Goal: Task Accomplishment & Management: Manage account settings

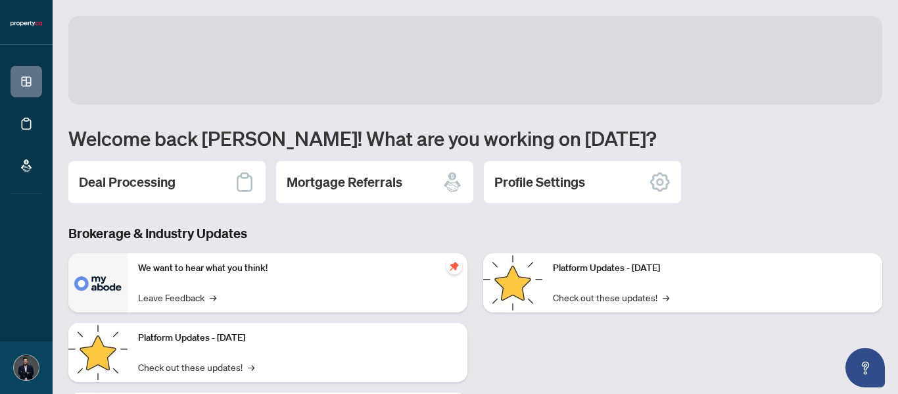
click at [797, 252] on body "Dashboard Deal Processing Mortgage Referrals Behzad Fard behzad.fard@property.c…" at bounding box center [449, 197] width 898 height 394
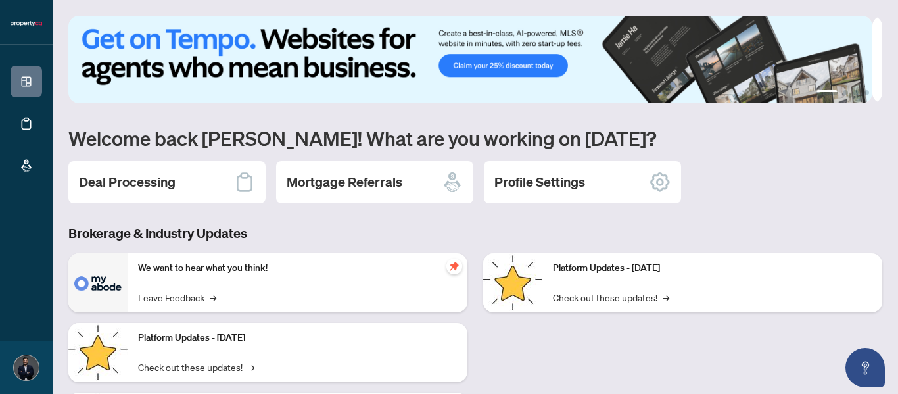
click at [133, 195] on div "Deal Processing" at bounding box center [166, 182] width 197 height 42
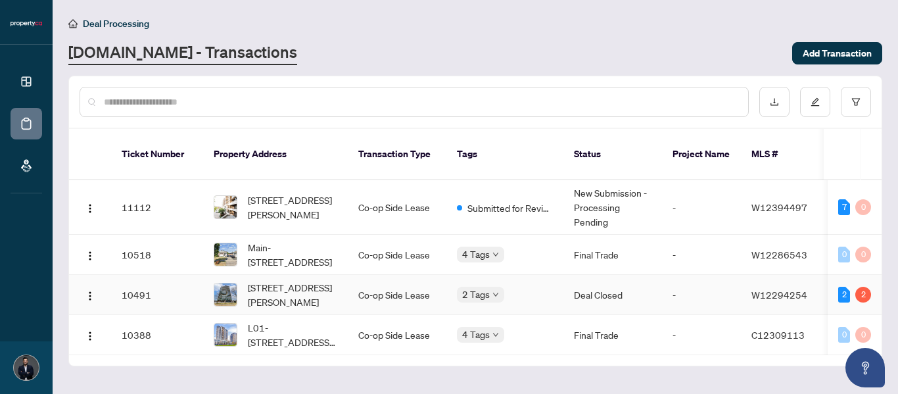
click at [584, 281] on td "Deal Closed" at bounding box center [612, 295] width 99 height 40
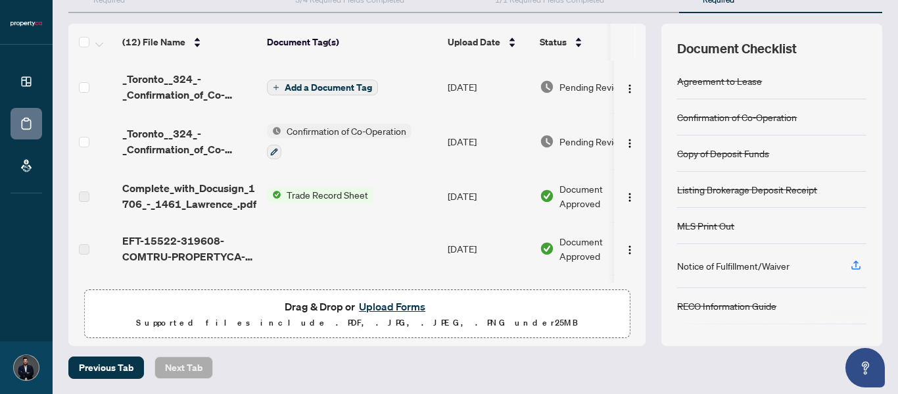
drag, startPoint x: 396, startPoint y: 281, endPoint x: 490, endPoint y: 291, distance: 93.9
click at [490, 292] on div "(12) File Name Document Tag(s) Upload Date Status (12) File Name Document Tag(s…" at bounding box center [356, 185] width 577 height 322
click at [487, 342] on div "(12) File Name Document Tag(s) Upload Date Status (12) File Name Document Tag(s…" at bounding box center [356, 185] width 577 height 322
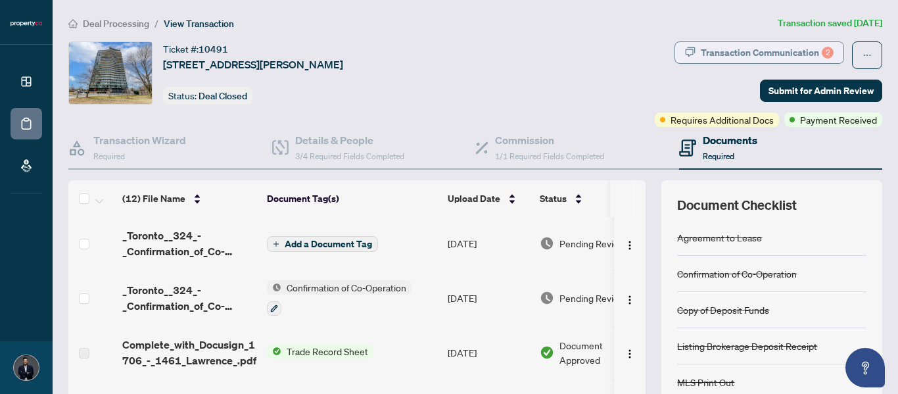
click at [770, 54] on div "Transaction Communication 2" at bounding box center [767, 52] width 133 height 21
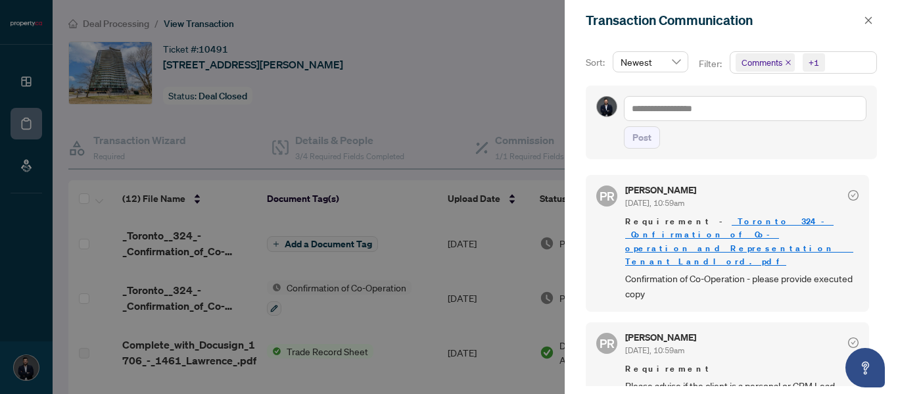
click at [731, 233] on link "_Toronto__324_-_Confirmation_of_Co-operation_and_Representation___Tenant_Landlo…" at bounding box center [739, 241] width 228 height 51
click at [447, 55] on div at bounding box center [449, 197] width 898 height 394
click at [869, 23] on icon "close" at bounding box center [868, 20] width 9 height 9
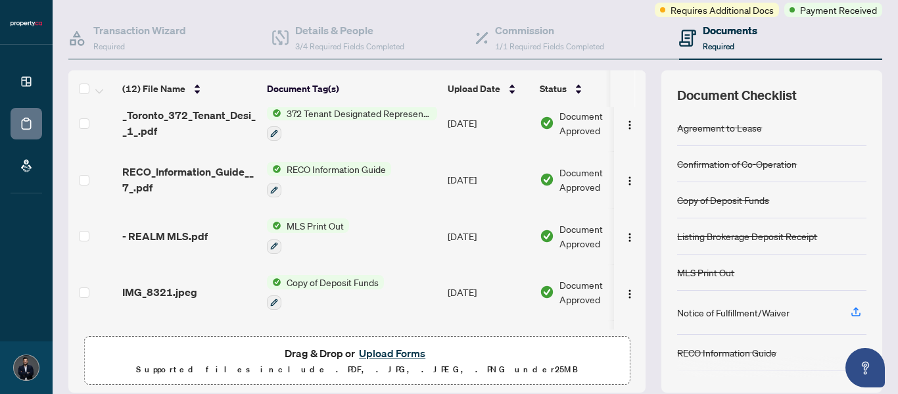
drag, startPoint x: 473, startPoint y: 321, endPoint x: 488, endPoint y: 310, distance: 18.4
click at [488, 319] on tbody "(12) File Name Document Tag(s) Upload Date Status _Toronto__324_-_Confirmation_…" at bounding box center [372, 102] width 609 height 661
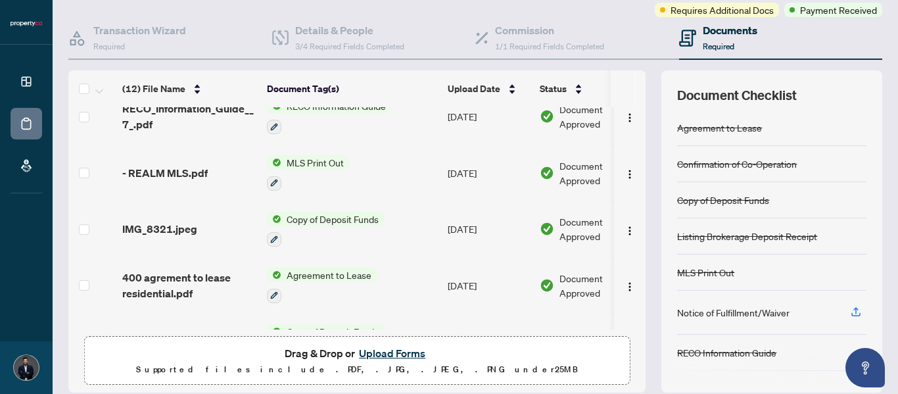
click at [419, 284] on td "Agreement to Lease" at bounding box center [352, 285] width 181 height 57
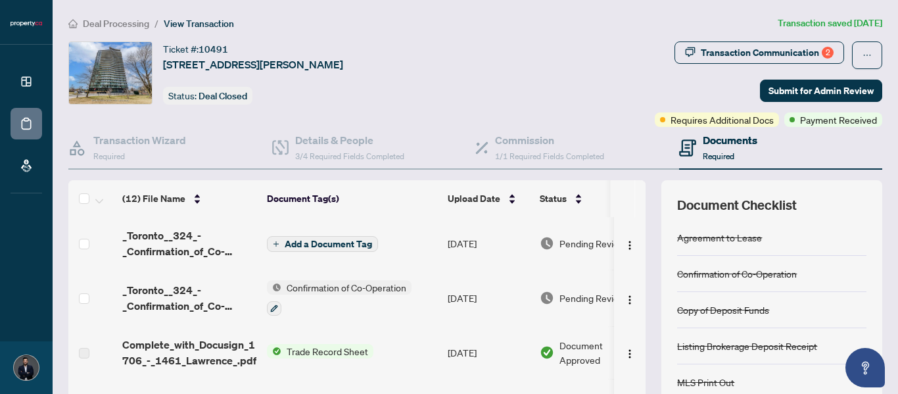
click at [323, 287] on span "Confirmation of Co-Operation" at bounding box center [346, 287] width 130 height 14
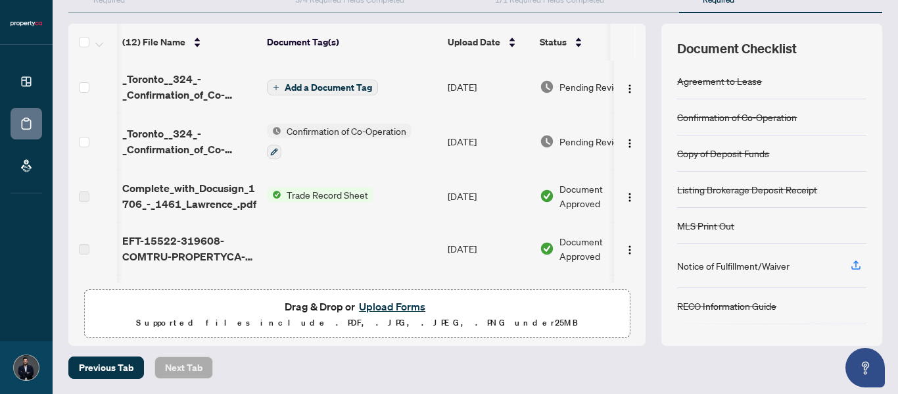
scroll to position [0, 2]
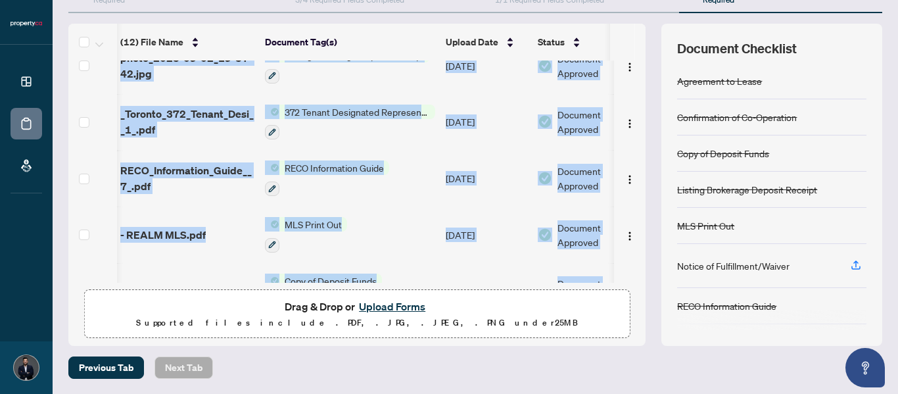
drag, startPoint x: 560, startPoint y: 278, endPoint x: 622, endPoint y: 278, distance: 61.8
click at [622, 278] on tbody "(12) File Name Document Tag(s) Upload Date Status _Toronto__324_-_Confirmation_…" at bounding box center [370, 101] width 609 height 661
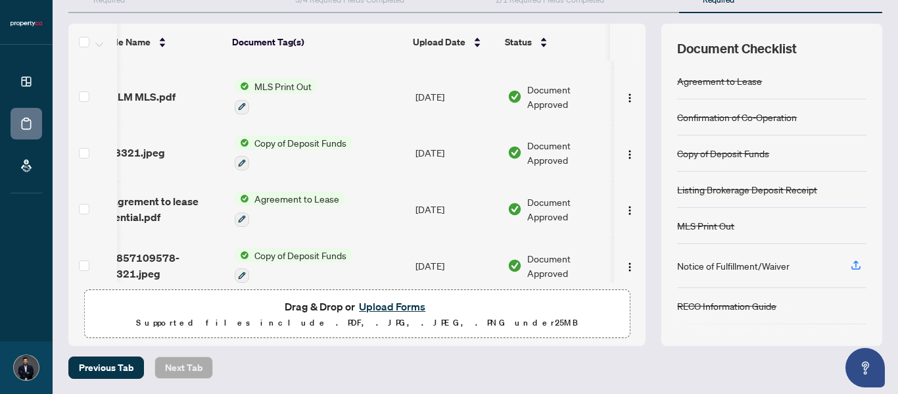
click at [636, 279] on div "(12) File Name Document Tag(s) Upload Date Status (12) File Name Document Tag(s…" at bounding box center [475, 185] width 814 height 322
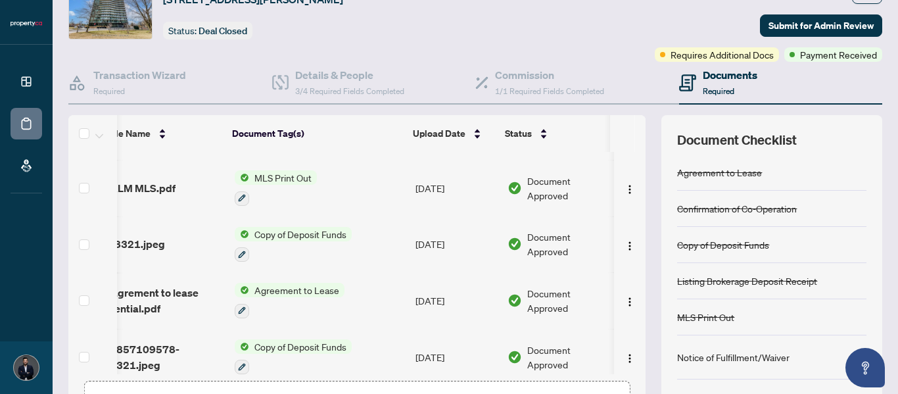
scroll to position [0, 0]
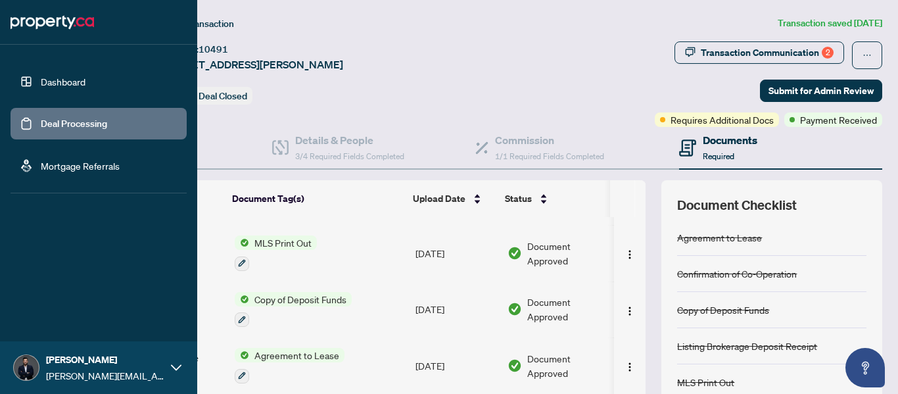
click at [53, 85] on link "Dashboard" at bounding box center [63, 82] width 45 height 12
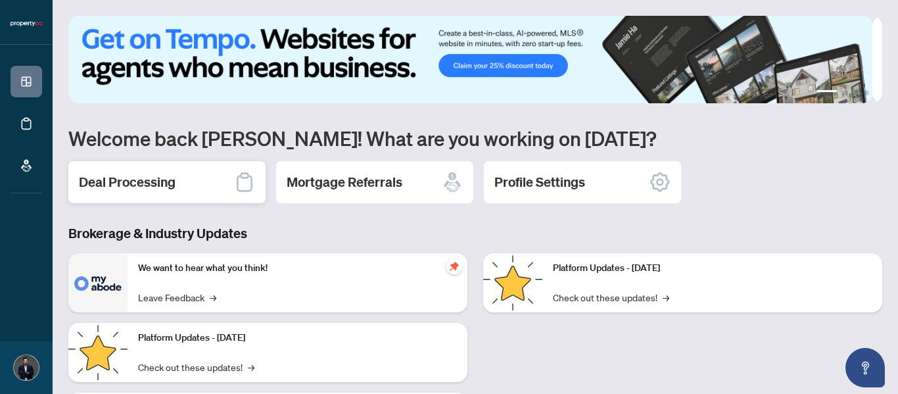
click at [208, 182] on div "Deal Processing" at bounding box center [166, 182] width 197 height 42
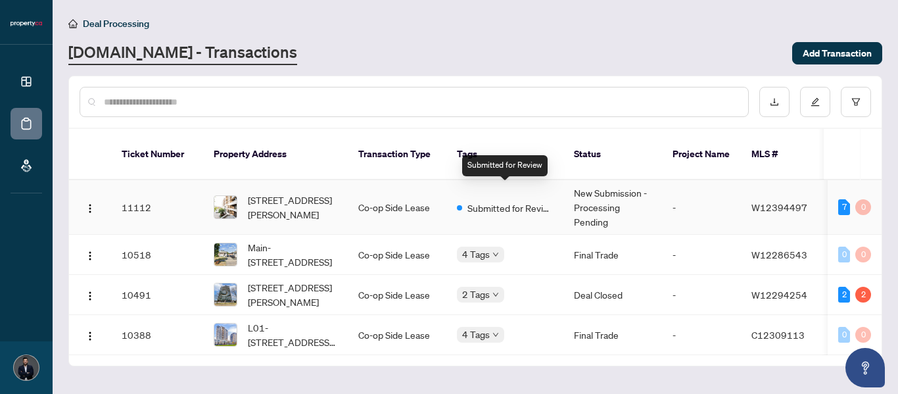
click at [518, 200] on span "Submitted for Review" at bounding box center [509, 207] width 85 height 14
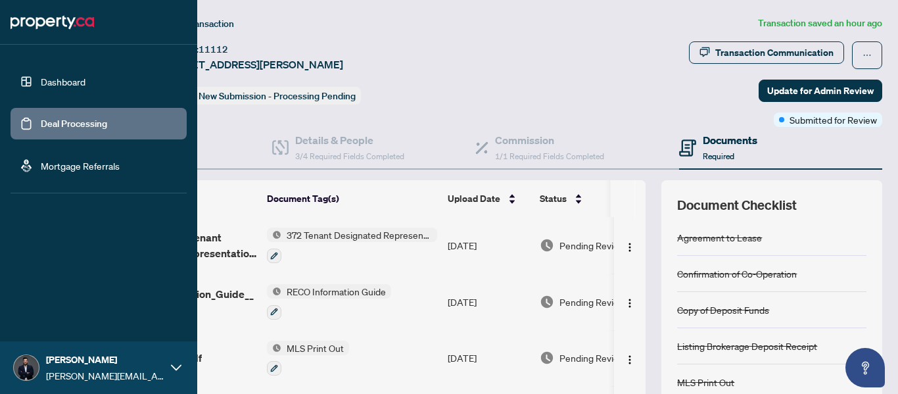
click at [41, 84] on link "Dashboard" at bounding box center [63, 82] width 45 height 12
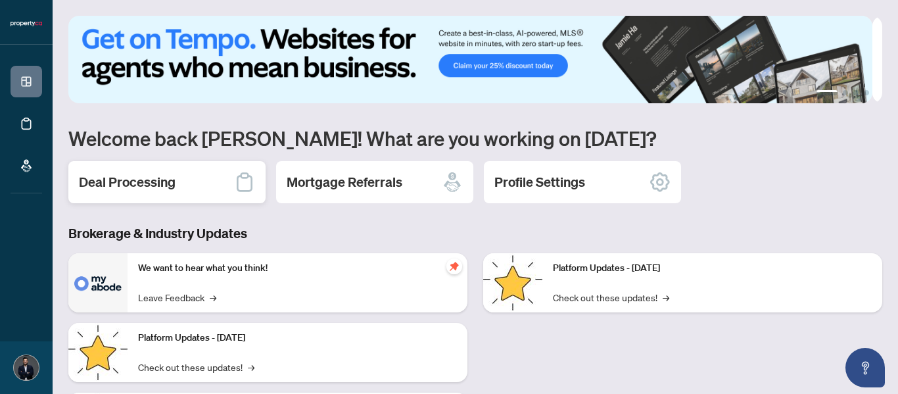
click at [215, 181] on div "Deal Processing" at bounding box center [166, 182] width 197 height 42
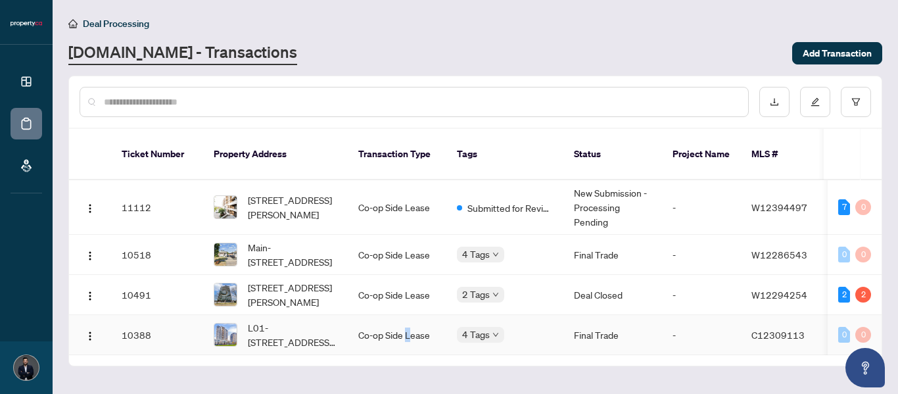
click at [409, 319] on td "Co-op Side Lease" at bounding box center [397, 335] width 99 height 40
